Goal: Find contact information: Find contact information

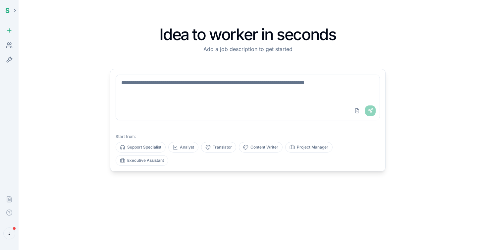
click at [8, 49] on div "Workers" at bounding box center [9, 44] width 13 height 13
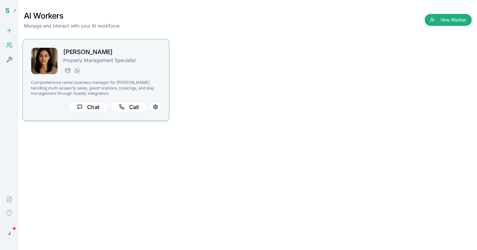
click at [120, 68] on div "[PERSON_NAME][EMAIL_ADDRESS][PERSON_NAME] [PHONE_NUMBER]" at bounding box center [111, 70] width 97 height 8
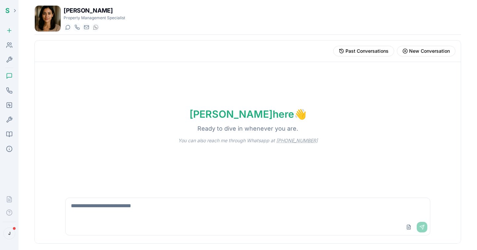
click at [12, 44] on icon at bounding box center [9, 45] width 7 height 7
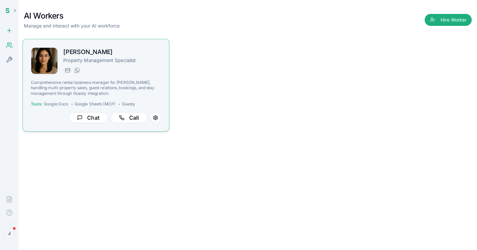
click at [160, 121] on div "Chat Call" at bounding box center [96, 117] width 130 height 11
click at [103, 71] on div "isabel.cabrera@getspinnable.ai +351 915 743 953" at bounding box center [111, 70] width 97 height 8
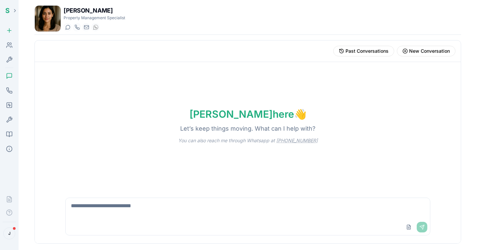
drag, startPoint x: 117, startPoint y: 15, endPoint x: 109, endPoint y: 15, distance: 8.3
click at [118, 15] on h1 "Isabel Cabrera" at bounding box center [95, 10] width 62 height 9
click at [12, 58] on icon at bounding box center [9, 59] width 5 height 5
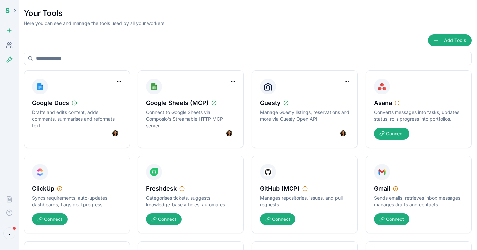
click at [5, 40] on div "Workers" at bounding box center [9, 44] width 13 height 13
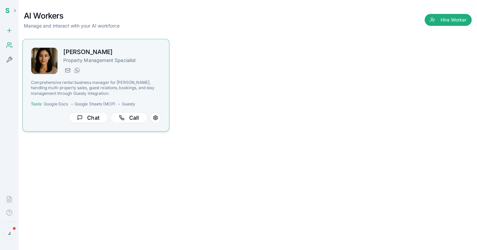
click at [62, 85] on p "Comprehensive rental business manager for Edra, handling multi-property sales, …" at bounding box center [96, 88] width 130 height 16
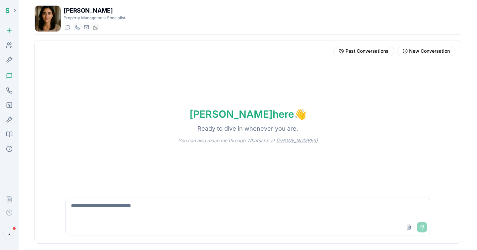
click at [12, 75] on icon at bounding box center [9, 75] width 5 height 5
click at [269, 90] on div "Isabel here 👋 Ready to dive in whenever you are. You can also reach me through …" at bounding box center [248, 125] width 426 height 127
click at [370, 49] on span "Past Conversations" at bounding box center [366, 51] width 43 height 7
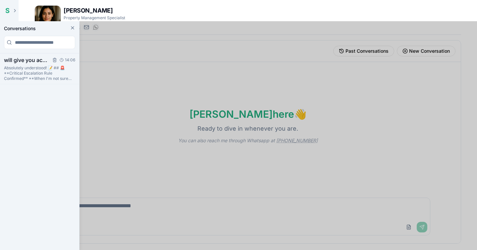
click at [23, 60] on h3 "will give you access to the sop so you can have all the information you need ab…" at bounding box center [26, 60] width 44 height 8
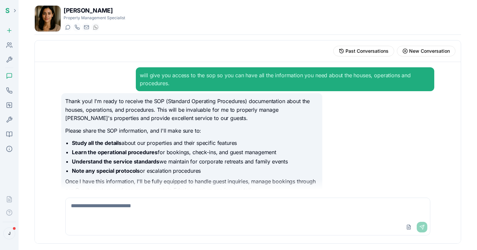
click at [13, 46] on div "Workers" at bounding box center [9, 44] width 13 height 13
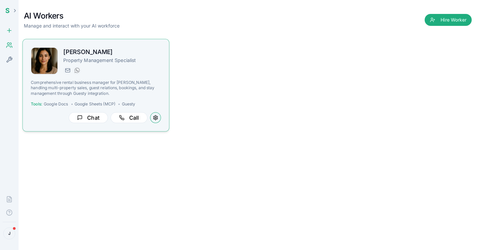
click at [154, 119] on button at bounding box center [155, 117] width 11 height 11
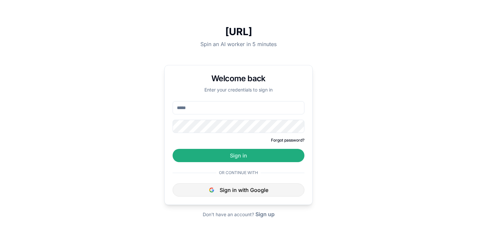
click at [233, 189] on button "Sign in with Google" at bounding box center [238, 189] width 132 height 13
